Goal: Contribute content

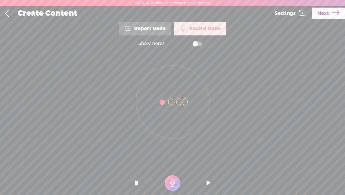
click at [171, 179] on t at bounding box center [173, 184] width 16 height 16
click at [173, 184] on t at bounding box center [173, 184] width 16 height 16
click at [207, 182] on t at bounding box center [209, 183] width 4 height 16
click at [136, 182] on t at bounding box center [136, 183] width 4 height 16
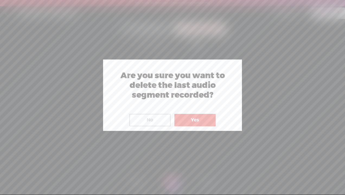
click at [192, 117] on button "Yes" at bounding box center [194, 120] width 41 height 12
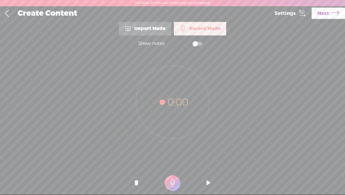
click at [173, 179] on t at bounding box center [173, 184] width 16 height 16
click at [175, 182] on t at bounding box center [173, 184] width 16 height 16
click at [209, 182] on t at bounding box center [209, 183] width 4 height 16
click at [136, 182] on t at bounding box center [136, 183] width 4 height 16
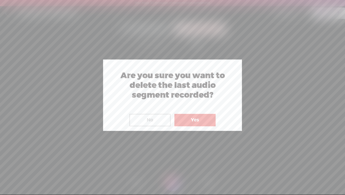
click at [200, 117] on button "Yes" at bounding box center [194, 120] width 41 height 12
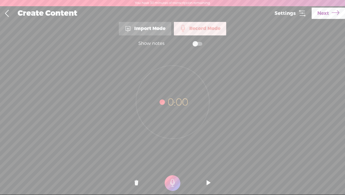
click at [174, 181] on t at bounding box center [173, 184] width 16 height 16
click at [171, 180] on t at bounding box center [173, 184] width 16 height 16
click at [209, 182] on t at bounding box center [209, 183] width 4 height 16
click at [133, 179] on o at bounding box center [137, 183] width 22 height 16
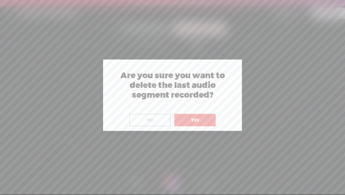
click at [194, 118] on button "Yes" at bounding box center [194, 120] width 41 height 12
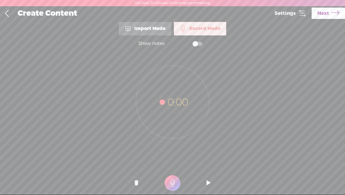
click at [172, 183] on t at bounding box center [173, 184] width 16 height 16
click at [171, 183] on t at bounding box center [173, 184] width 16 height 16
click at [209, 183] on t at bounding box center [209, 183] width 4 height 16
click at [137, 183] on t at bounding box center [136, 183] width 4 height 16
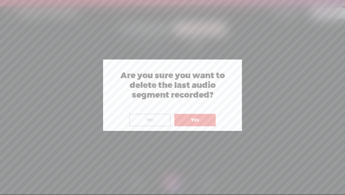
click at [202, 123] on button "Yes" at bounding box center [194, 120] width 41 height 12
